Goal: Information Seeking & Learning: Learn about a topic

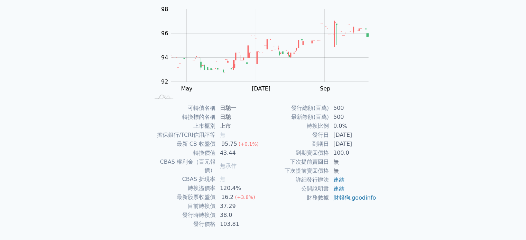
scroll to position [69, 0]
drag, startPoint x: 173, startPoint y: 144, endPoint x: 259, endPoint y: 142, distance: 86.1
click at [259, 142] on tr "最新 CB 收盤價 95.75 (+0.1%)" at bounding box center [206, 144] width 113 height 9
click at [294, 135] on td "發行日" at bounding box center [296, 135] width 66 height 9
drag, startPoint x: 305, startPoint y: 137, endPoint x: 367, endPoint y: 135, distance: 61.6
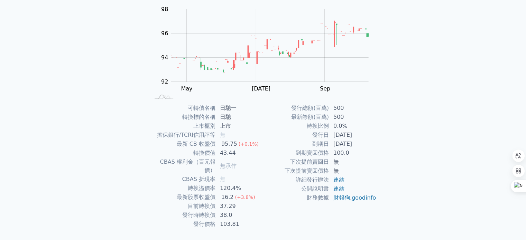
click at [367, 135] on tr "發行日 [DATE]" at bounding box center [319, 135] width 113 height 9
click at [367, 135] on td "[DATE]" at bounding box center [352, 135] width 47 height 9
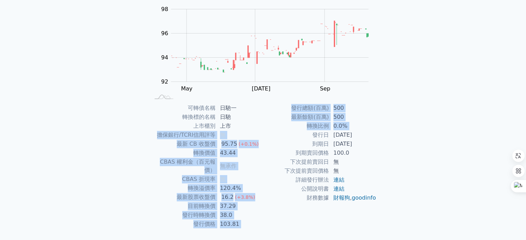
drag, startPoint x: 155, startPoint y: 138, endPoint x: 284, endPoint y: 134, distance: 128.7
click at [284, 134] on div "可轉債名稱 日馳一 轉換標的名稱 日馳 上市櫃別 上市 擔保銀行/TCRI信用評等 無 最新 CB 收盤價 95.75 (+0.1%) 轉換價值 43.44 …" at bounding box center [262, 166] width 243 height 125
click at [260, 175] on td "無" at bounding box center [239, 179] width 47 height 9
click at [184, 164] on td "CBAS 權利金（百元報價）" at bounding box center [183, 166] width 66 height 17
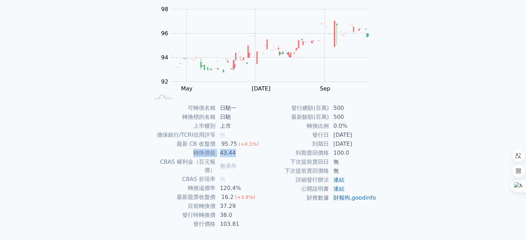
drag, startPoint x: 193, startPoint y: 153, endPoint x: 239, endPoint y: 152, distance: 46.0
click at [239, 152] on tr "轉換價值 43.44" at bounding box center [206, 153] width 113 height 9
click at [240, 148] on div "(+0.1%)" at bounding box center [249, 144] width 20 height 8
drag, startPoint x: 169, startPoint y: 145, endPoint x: 277, endPoint y: 141, distance: 108.0
click at [269, 141] on div "可轉債名稱 日馳一 轉換標的名稱 日馳 上市櫃別 上市 擔保銀行/TCRI信用評等 無 最新 CB 收盤價 95.75 (+0.1%) 轉換價值 43.44 …" at bounding box center [262, 166] width 243 height 125
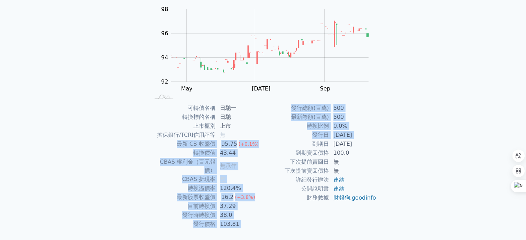
click at [279, 132] on td "發行日" at bounding box center [296, 135] width 66 height 9
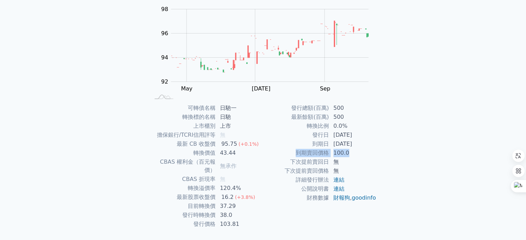
drag, startPoint x: 296, startPoint y: 153, endPoint x: 351, endPoint y: 149, distance: 55.1
click at [351, 149] on tr "到期賣回價格 100.0" at bounding box center [319, 153] width 113 height 9
click at [275, 137] on td "發行日" at bounding box center [296, 135] width 66 height 9
drag, startPoint x: 221, startPoint y: 181, endPoint x: 240, endPoint y: 178, distance: 20.0
click at [240, 184] on td "120.4%" at bounding box center [239, 188] width 47 height 9
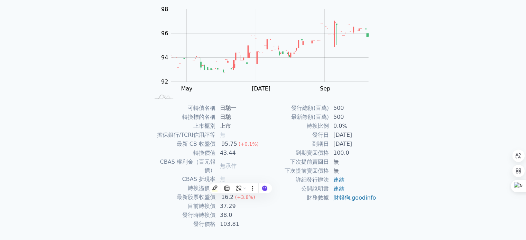
click at [240, 184] on td "120.4%" at bounding box center [239, 188] width 47 height 9
drag, startPoint x: 178, startPoint y: 189, endPoint x: 276, endPoint y: 185, distance: 98.7
click at [276, 185] on div "可轉債名稱 日馳一 轉換標的名稱 日馳 上市櫃別 上市 擔保銀行/TCRI信用評等 無 最新 CB 收盤價 95.75 (+0.1%) 轉換價值 43.44 …" at bounding box center [262, 166] width 243 height 125
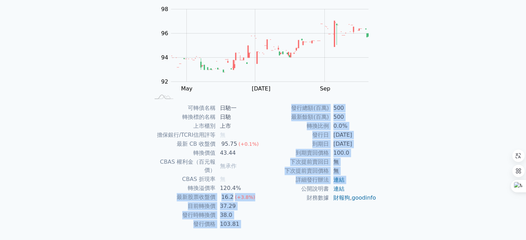
click at [259, 211] on td "38.0" at bounding box center [239, 215] width 47 height 9
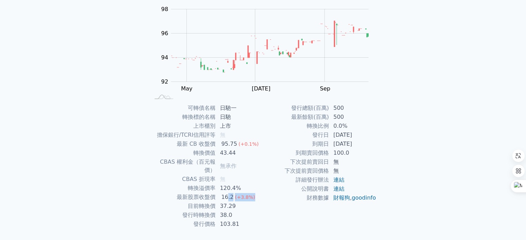
drag, startPoint x: 232, startPoint y: 188, endPoint x: 255, endPoint y: 188, distance: 22.1
click at [253, 193] on td "16.2 (+3.8%)" at bounding box center [239, 197] width 47 height 9
click at [261, 184] on td "120.4%" at bounding box center [239, 188] width 47 height 9
drag, startPoint x: 183, startPoint y: 207, endPoint x: 232, endPoint y: 207, distance: 49.1
click at [232, 211] on tr "發行時轉換價 38.0" at bounding box center [206, 215] width 113 height 9
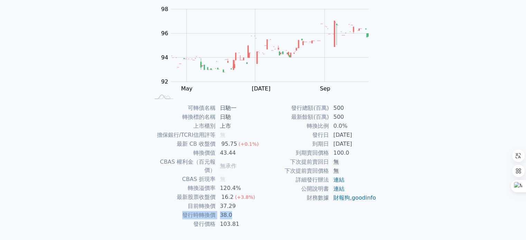
click at [232, 211] on td "38.0" at bounding box center [239, 215] width 47 height 9
drag, startPoint x: 196, startPoint y: 218, endPoint x: 243, endPoint y: 217, distance: 47.7
click at [243, 220] on tr "發行價格 103.81" at bounding box center [206, 224] width 113 height 9
click at [243, 220] on td "103.81" at bounding box center [239, 224] width 47 height 9
